Goal: Use online tool/utility: Use online tool/utility

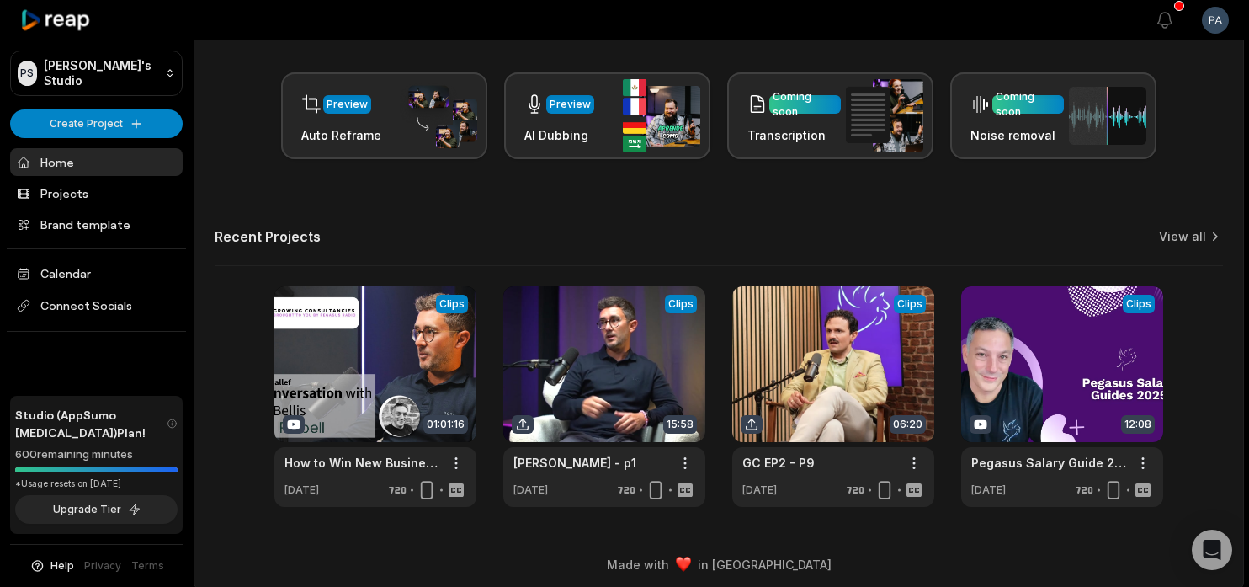
scroll to position [253, 0]
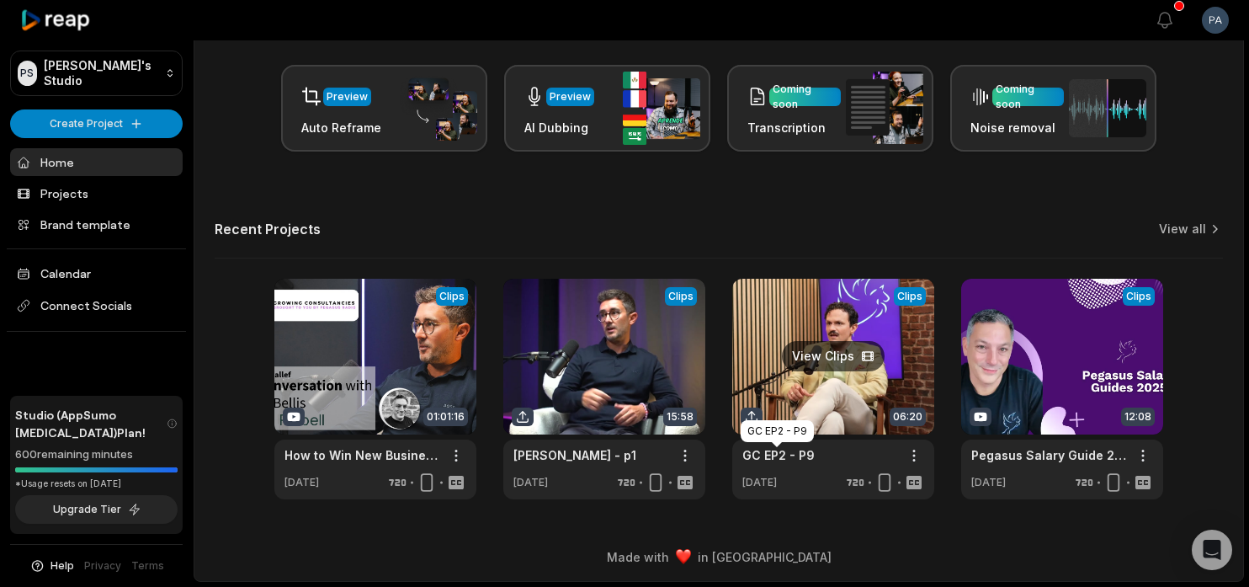
click at [802, 449] on link "GC EP2 - P9" at bounding box center [778, 455] width 72 height 18
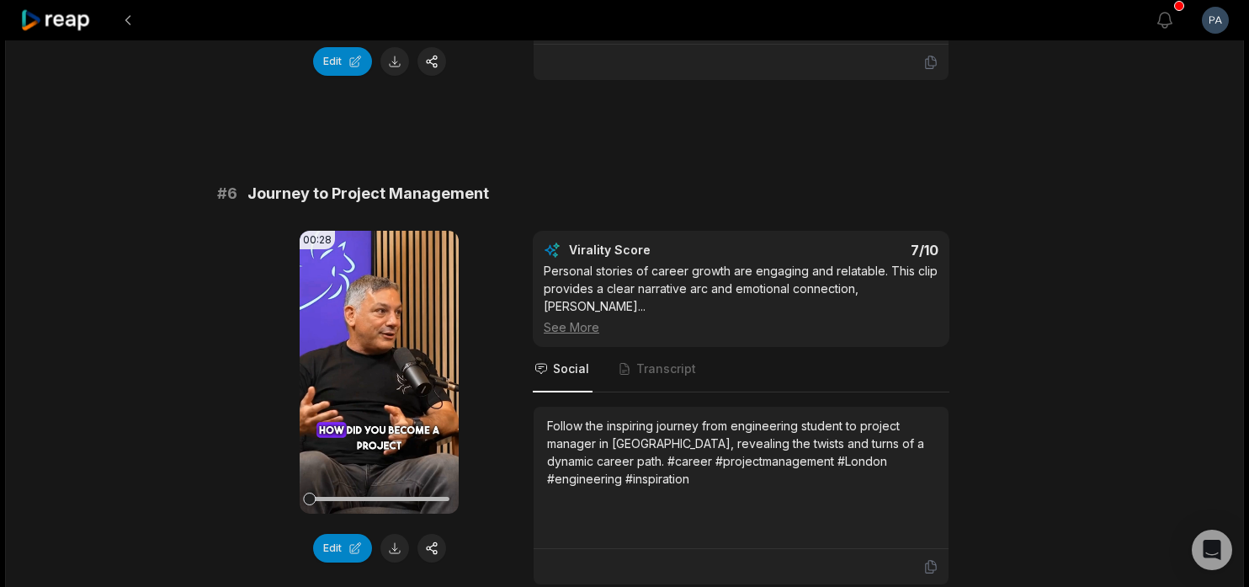
scroll to position [2562, 0]
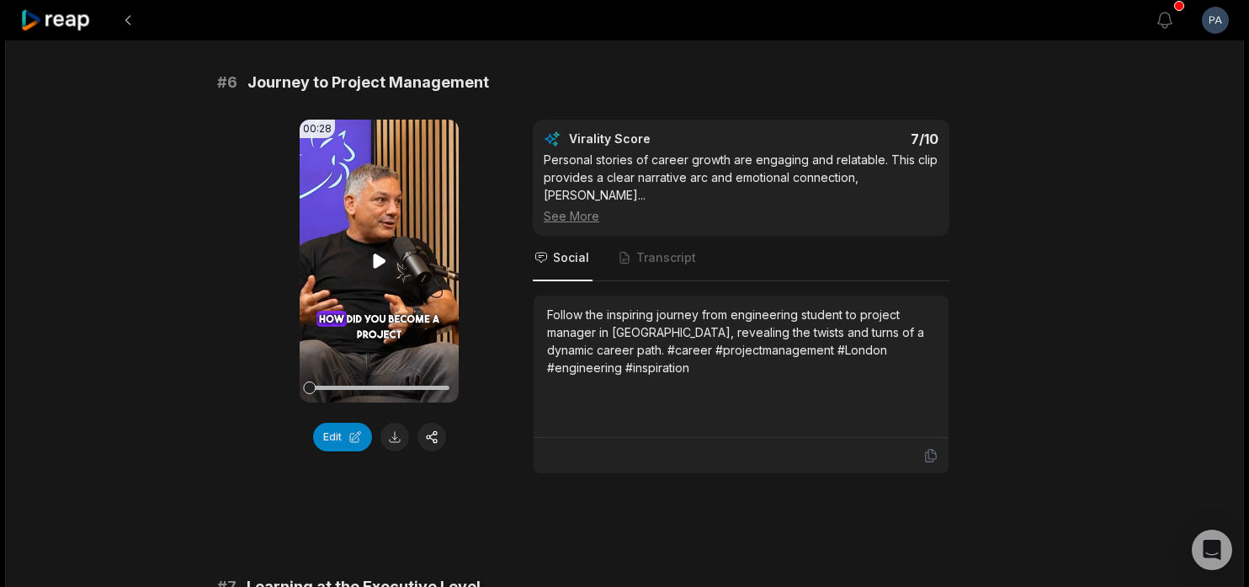
click at [375, 265] on icon at bounding box center [379, 260] width 13 height 14
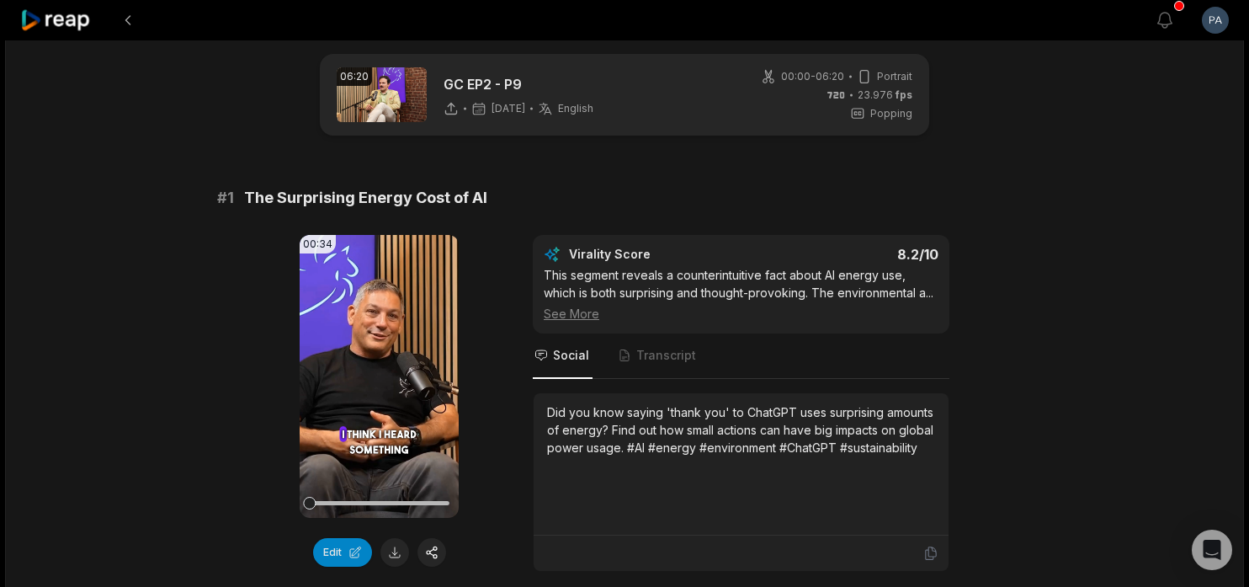
scroll to position [0, 0]
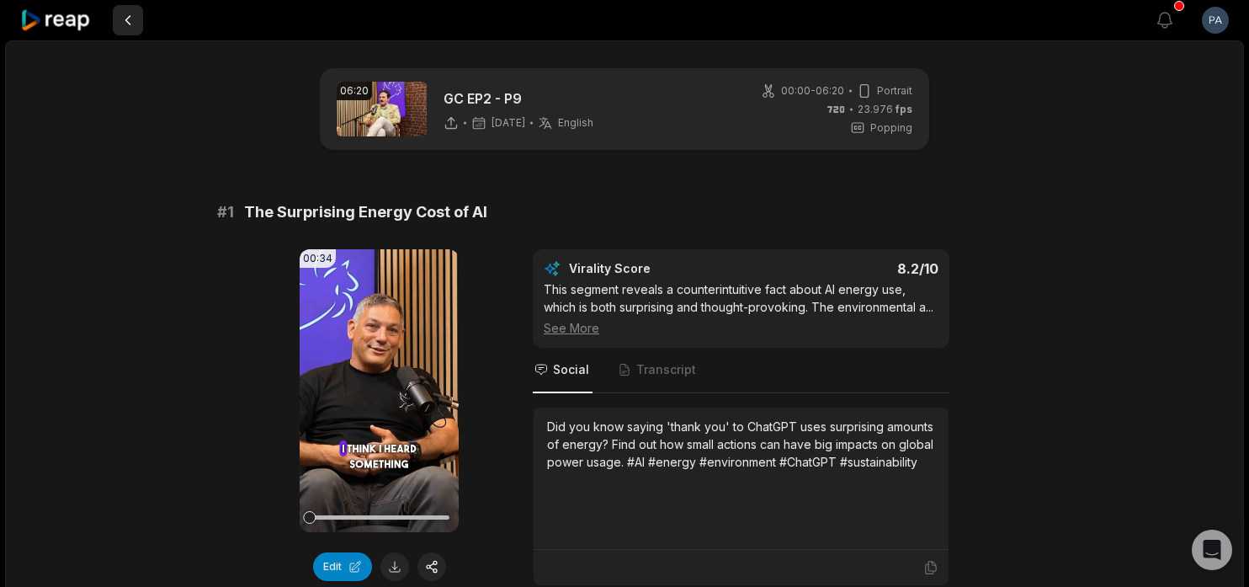
click at [129, 18] on button at bounding box center [128, 20] width 30 height 30
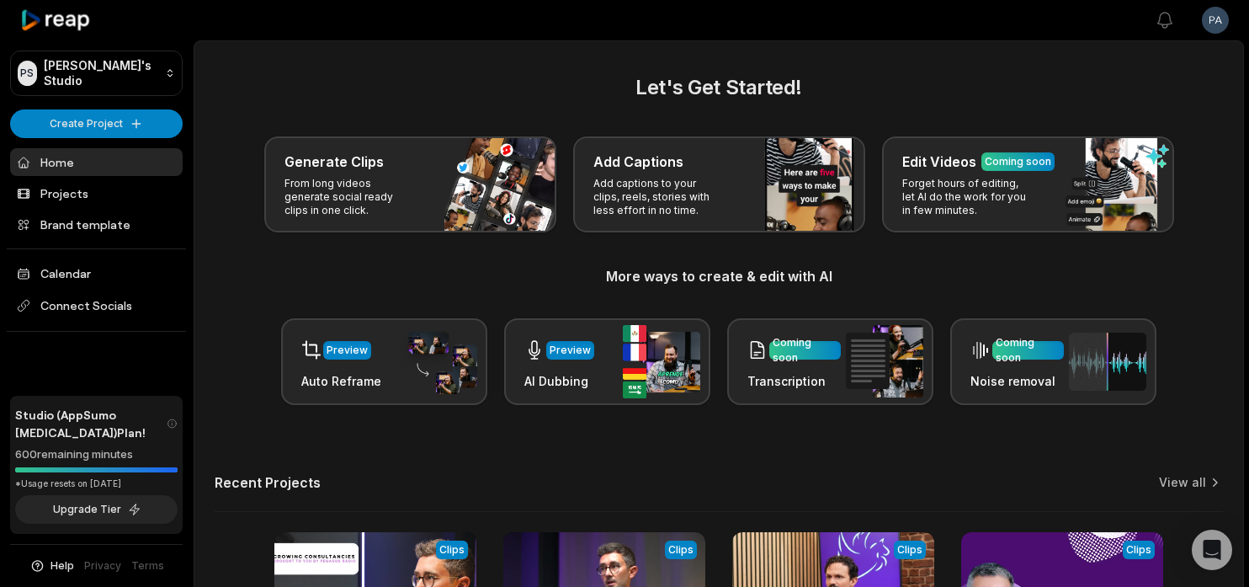
scroll to position [253, 0]
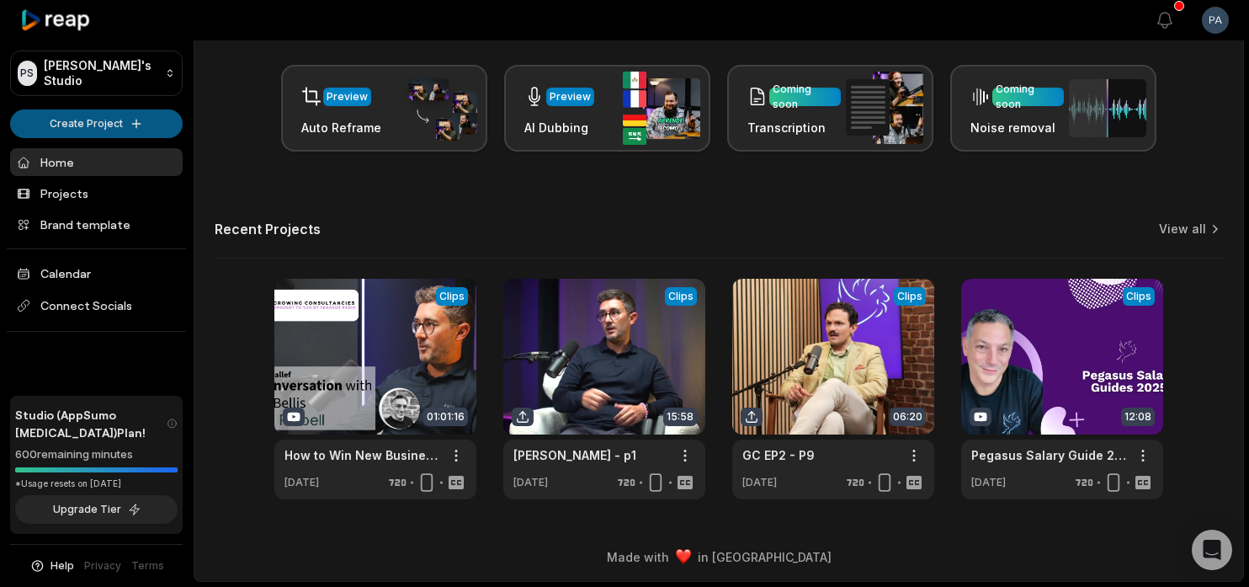
click at [130, 123] on html "PS Paul's Studio Create Project Home Projects Brand template Calendar Connect S…" at bounding box center [624, 40] width 1249 height 587
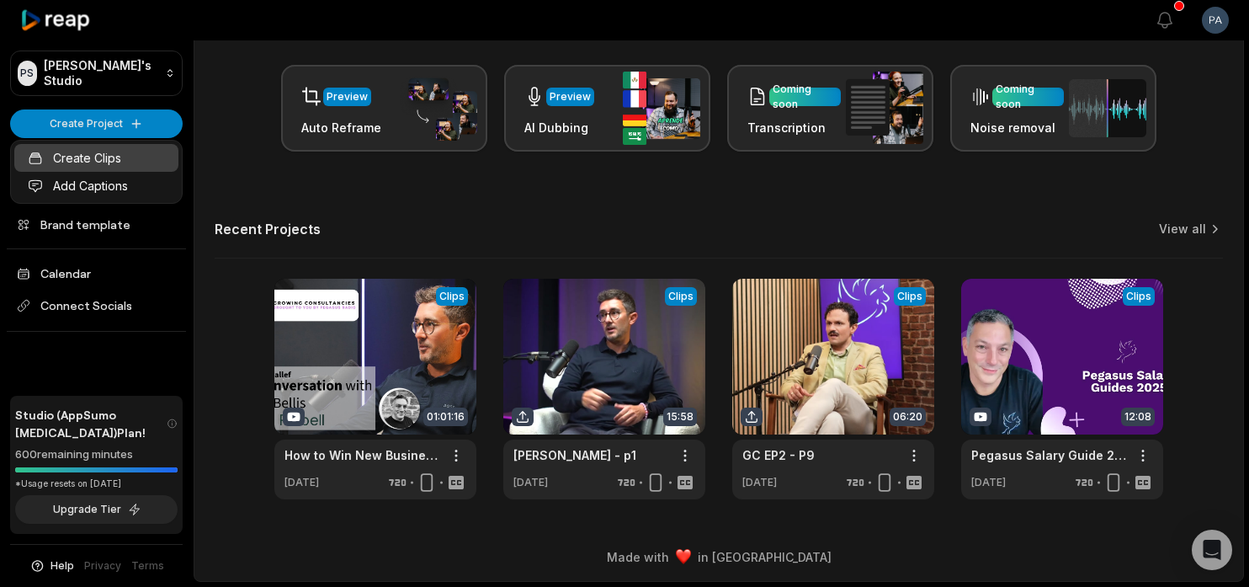
click at [115, 161] on link "Create Clips" at bounding box center [96, 158] width 164 height 28
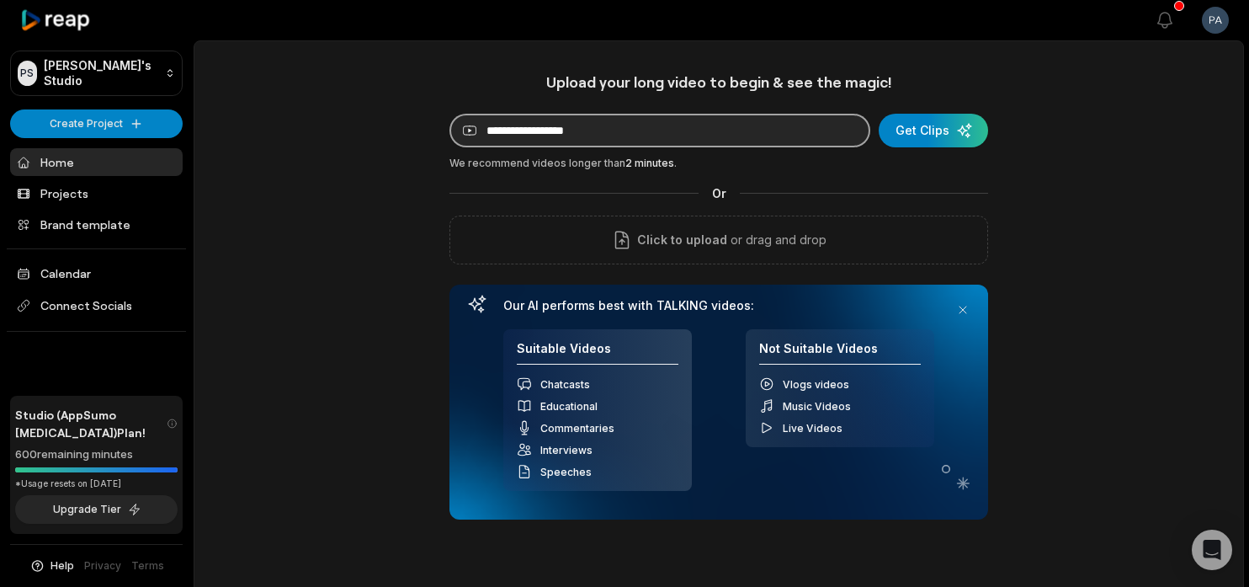
click at [621, 127] on input at bounding box center [659, 131] width 421 height 34
paste input "**********"
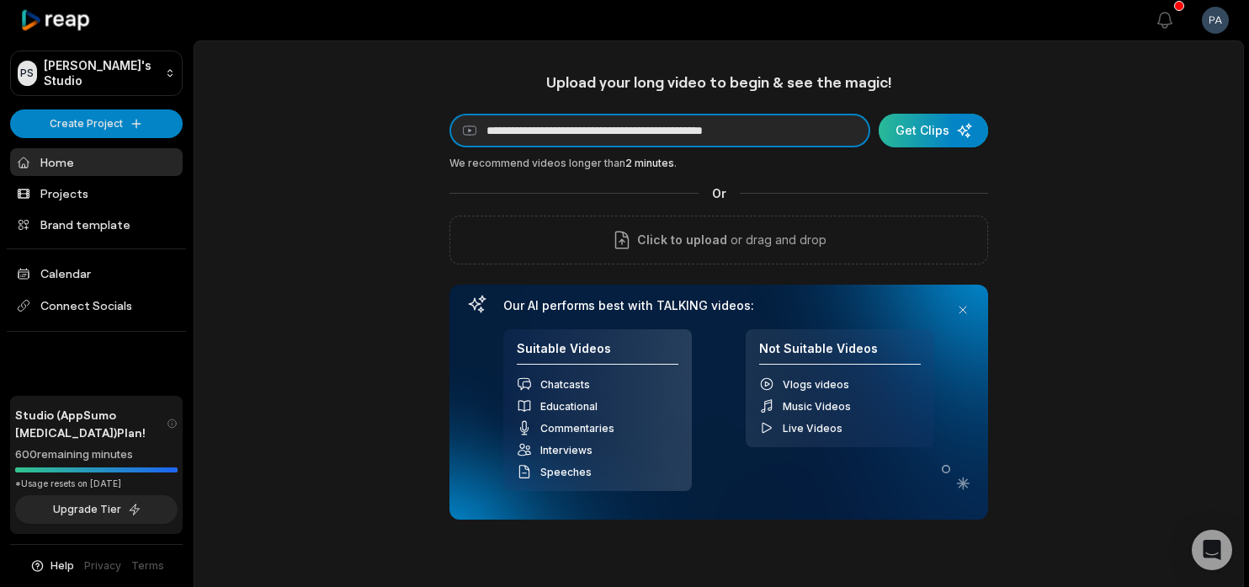
type input "**********"
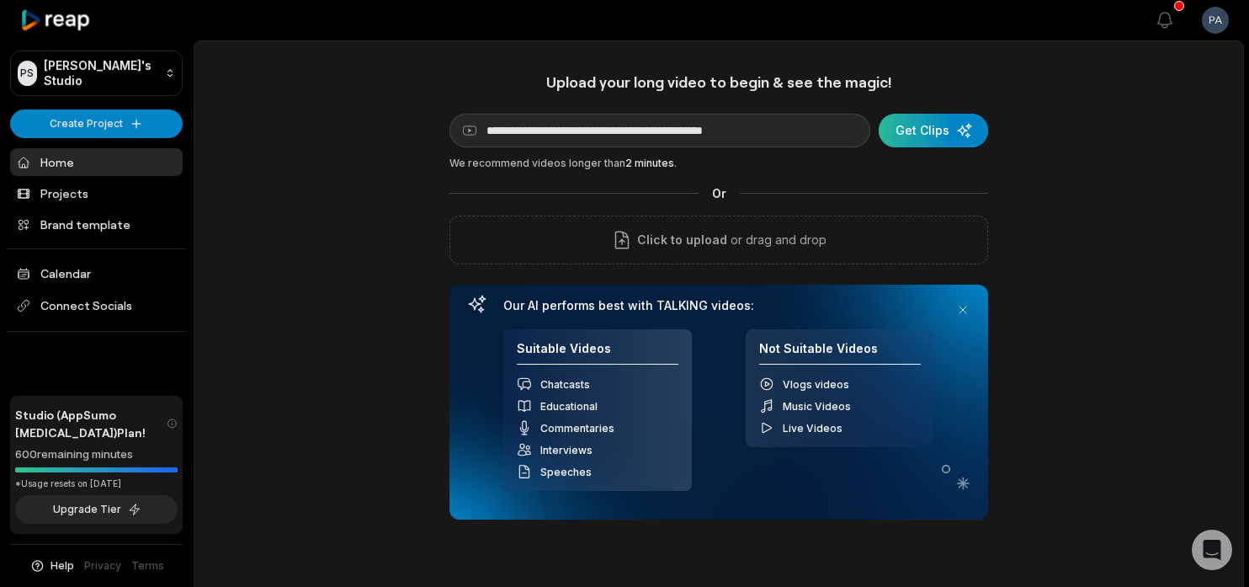
click at [955, 126] on div "submit" at bounding box center [933, 131] width 109 height 34
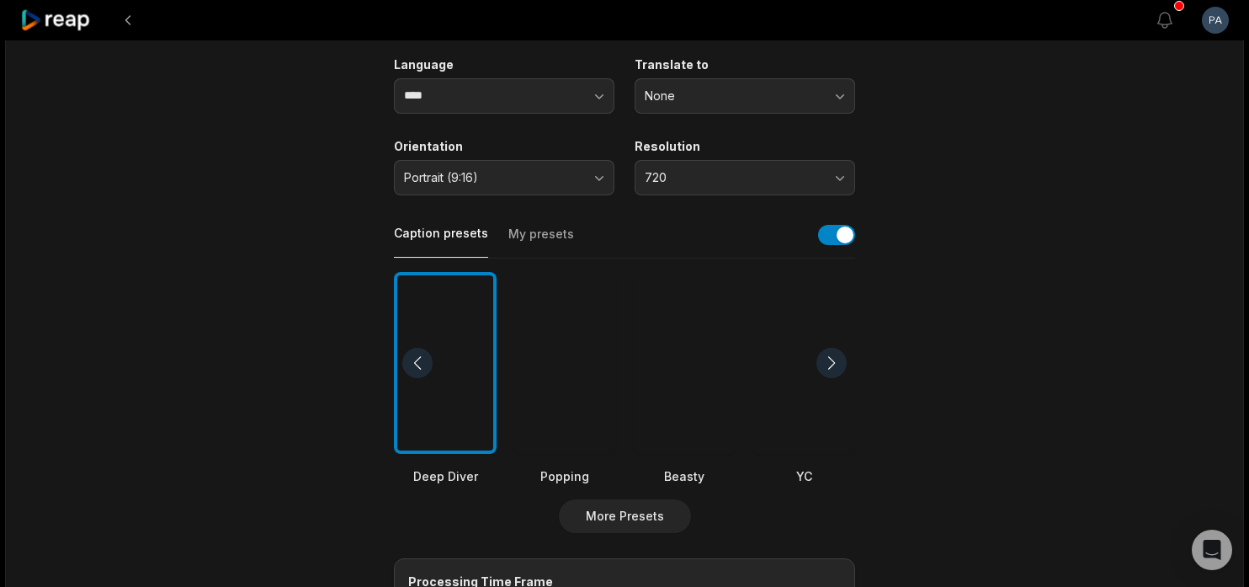
scroll to position [273, 0]
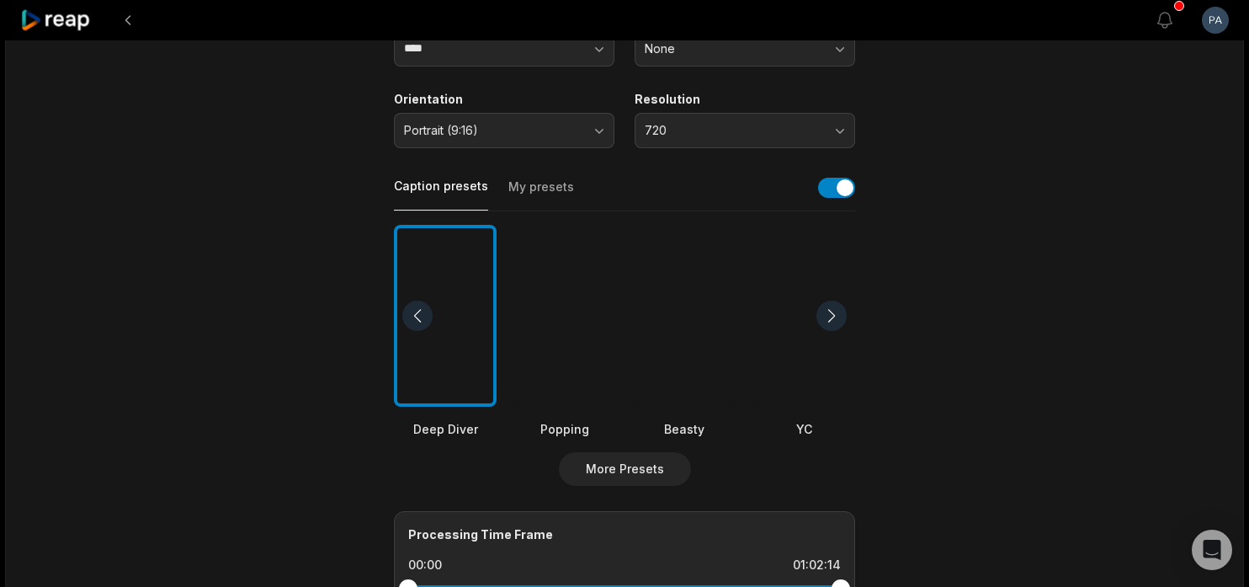
click at [581, 360] on div at bounding box center [564, 316] width 103 height 183
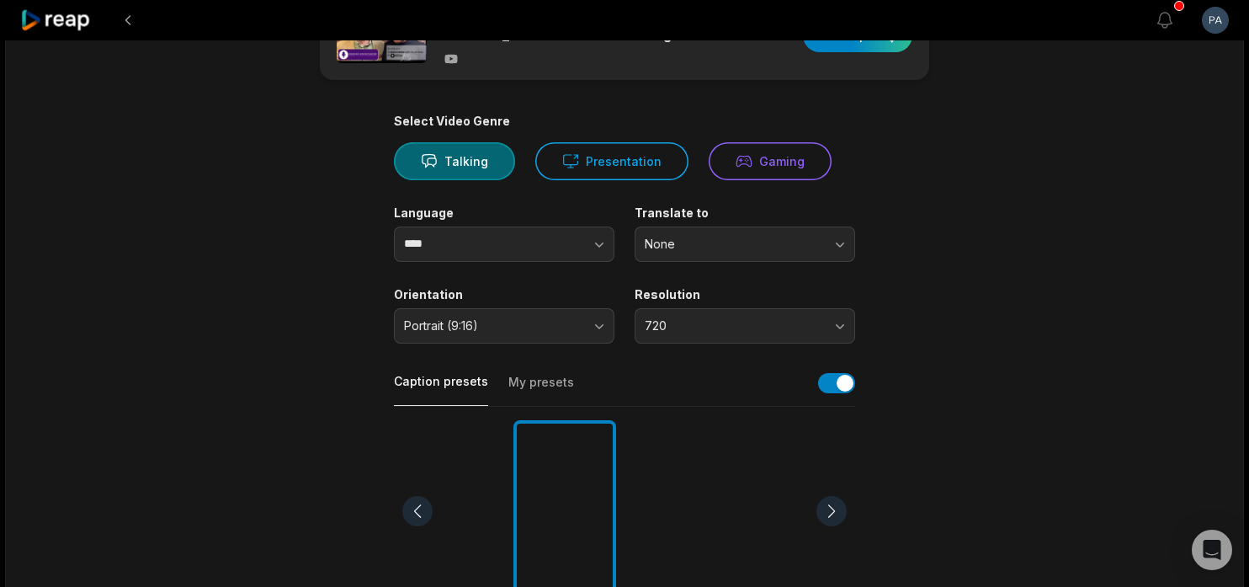
scroll to position [0, 0]
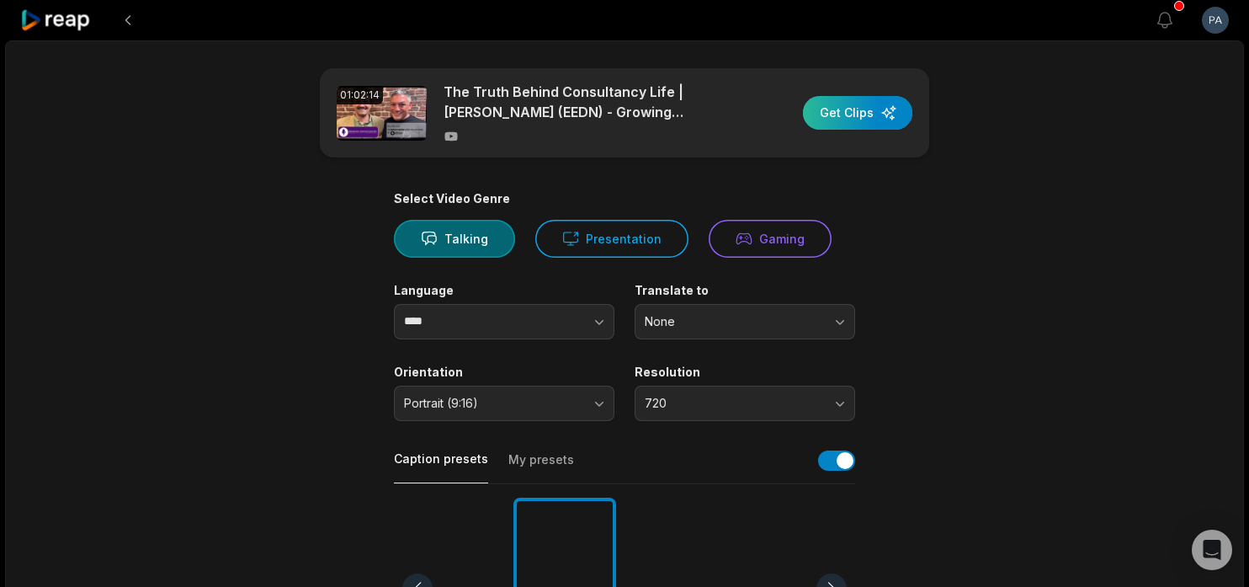
click at [851, 109] on div "button" at bounding box center [857, 113] width 109 height 34
